Goal: Navigation & Orientation: Find specific page/section

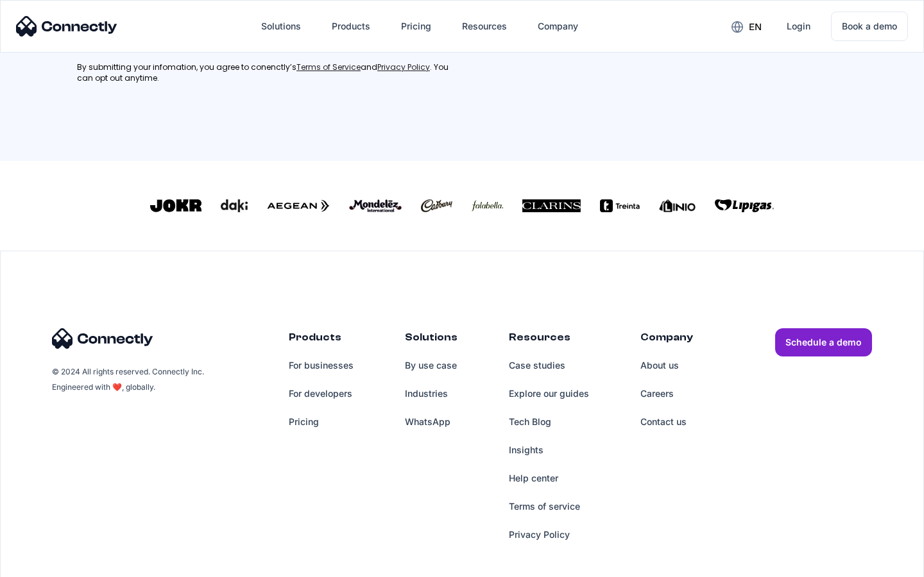
scroll to position [577, 0]
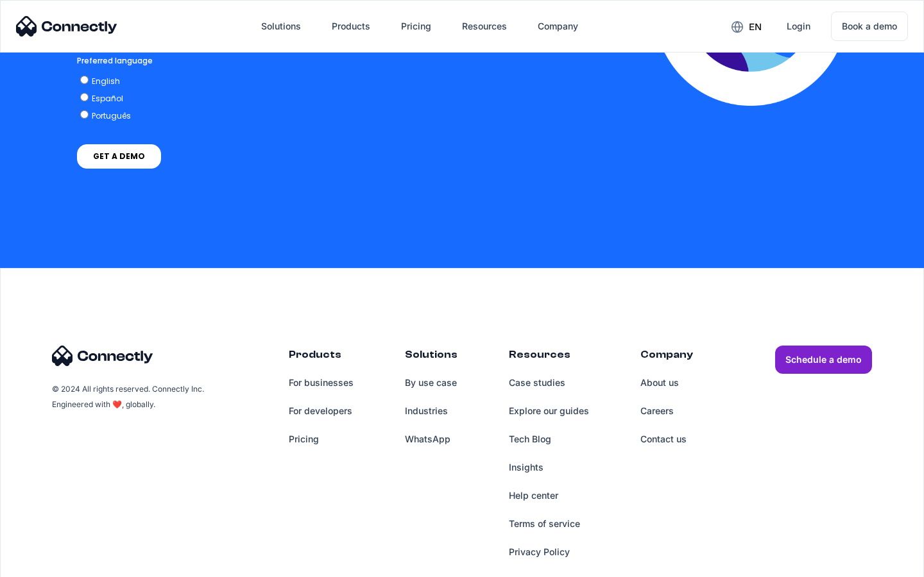
scroll to position [2830, 0]
